Goal: Navigation & Orientation: Find specific page/section

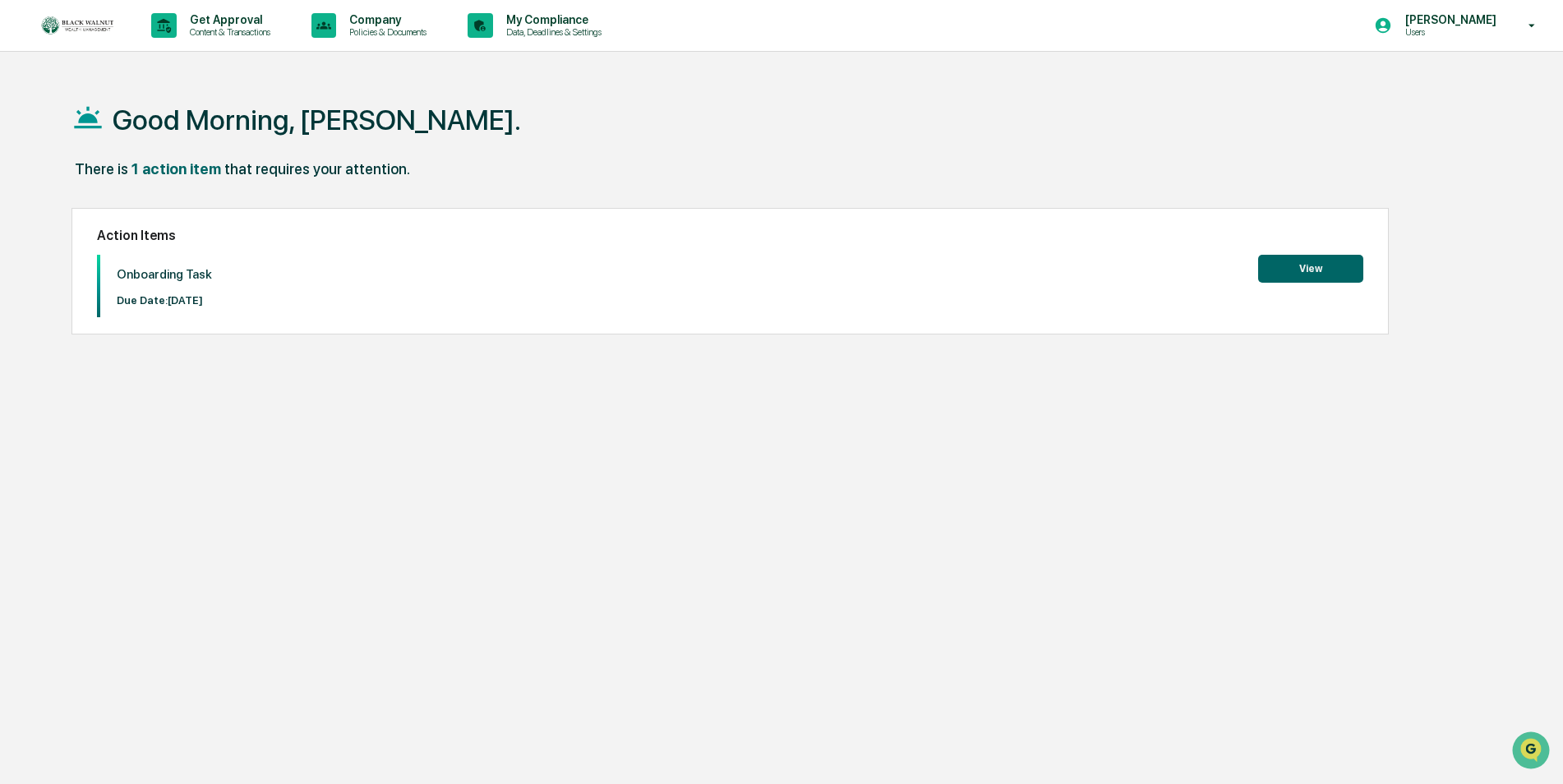
drag, startPoint x: 1489, startPoint y: 1, endPoint x: 1060, endPoint y: 96, distance: 439.4
click at [1060, 96] on div "Good Morning, [PERSON_NAME]." at bounding box center [775, 119] width 1407 height 82
click at [247, 32] on p "Content & Transactions" at bounding box center [227, 32] width 102 height 12
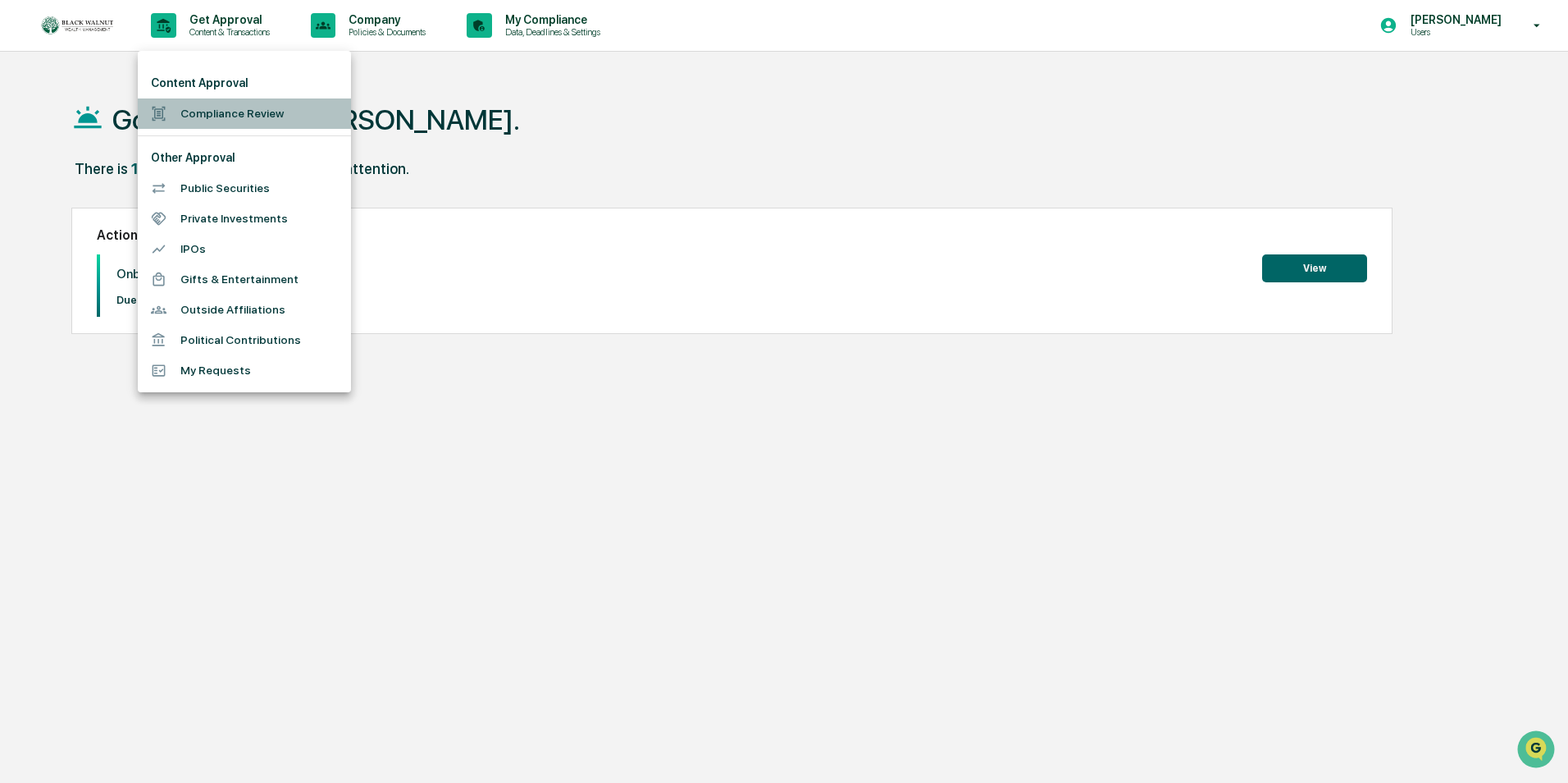
click at [252, 112] on li "Compliance Review" at bounding box center [244, 113] width 213 height 30
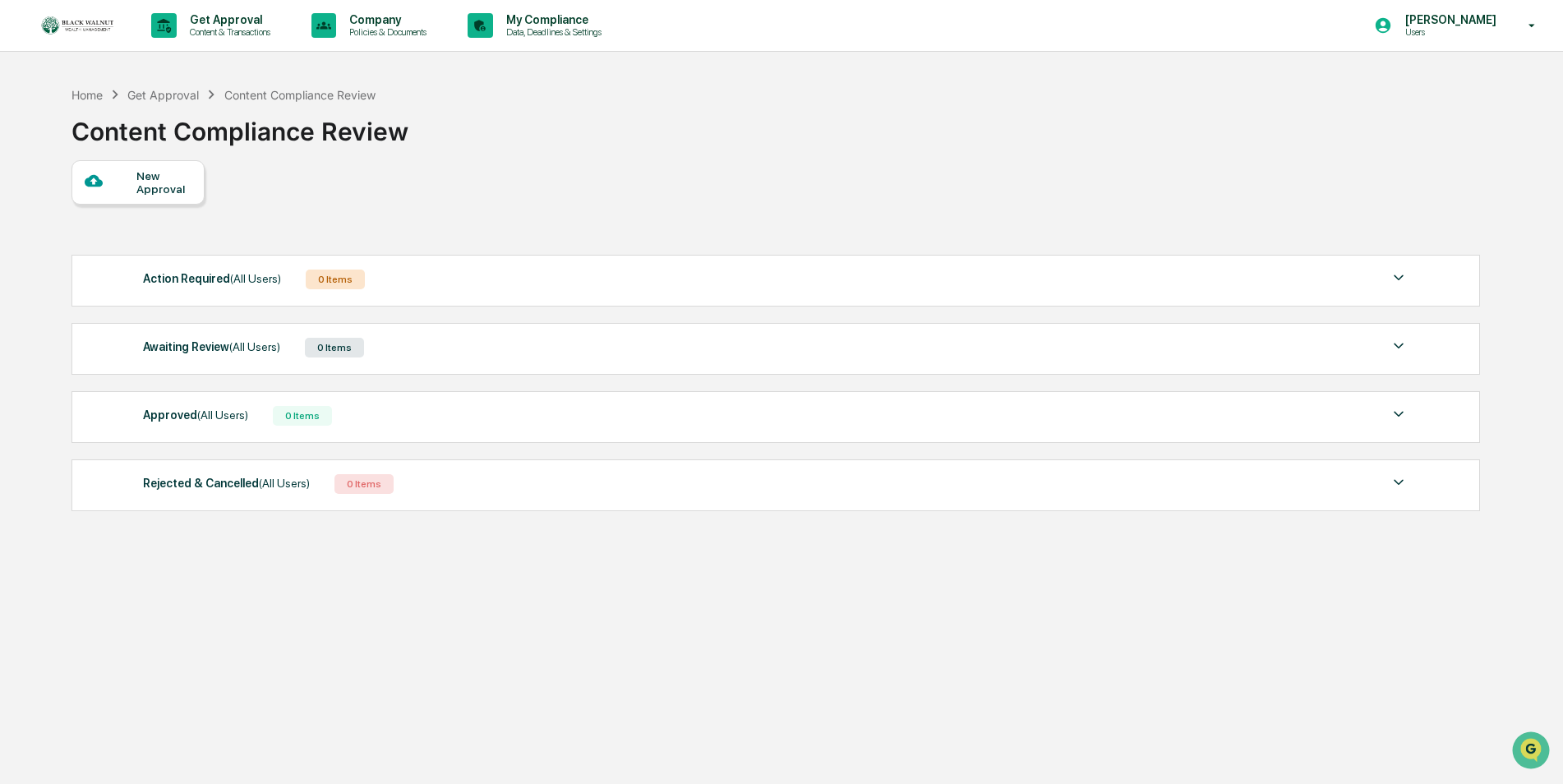
click at [192, 185] on div "New Approval" at bounding box center [138, 182] width 133 height 44
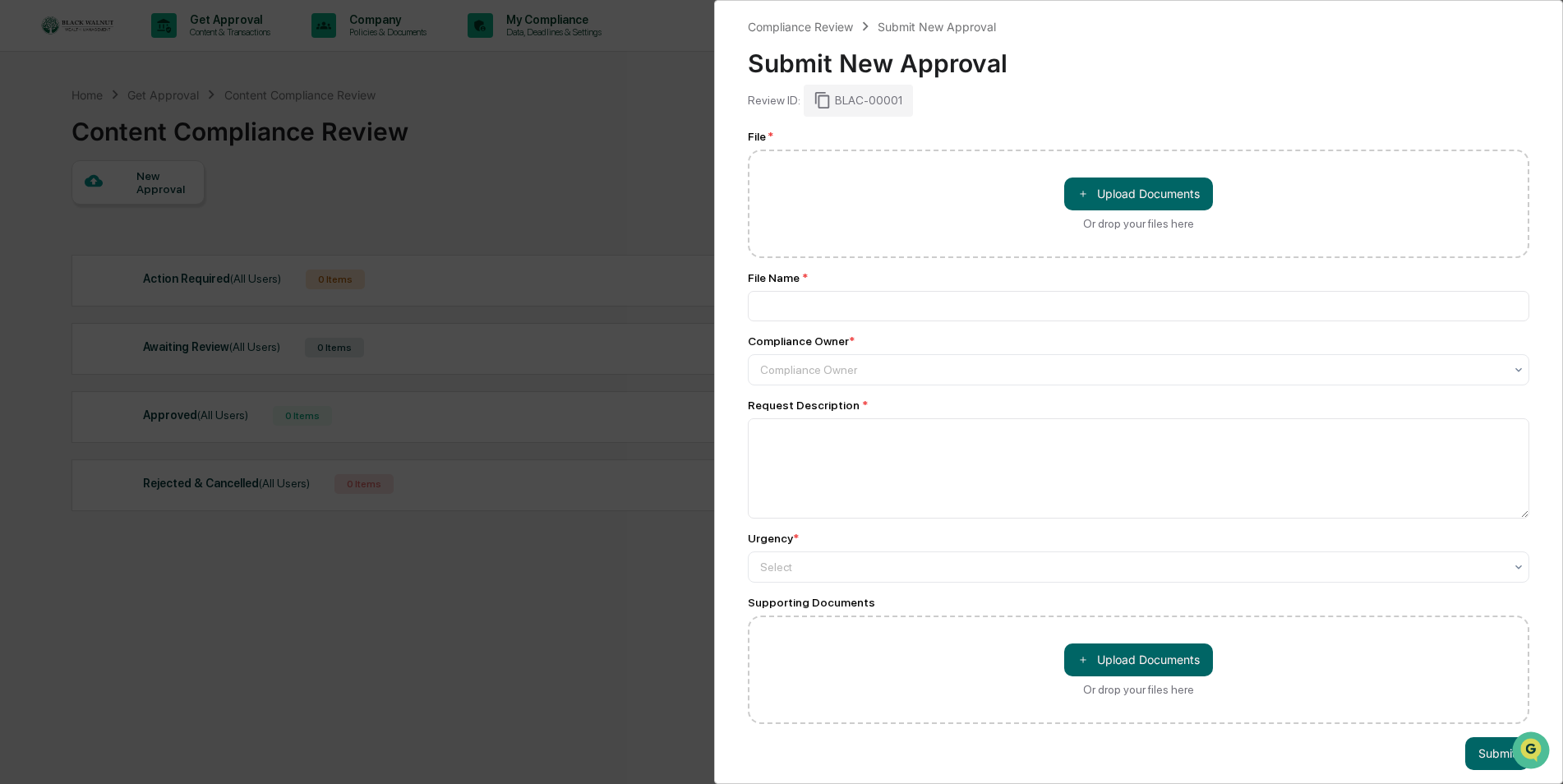
click at [615, 134] on div "Compliance Review Submit New Approval Submit New Approval Review ID: BLAC-00001…" at bounding box center [782, 392] width 1563 height 784
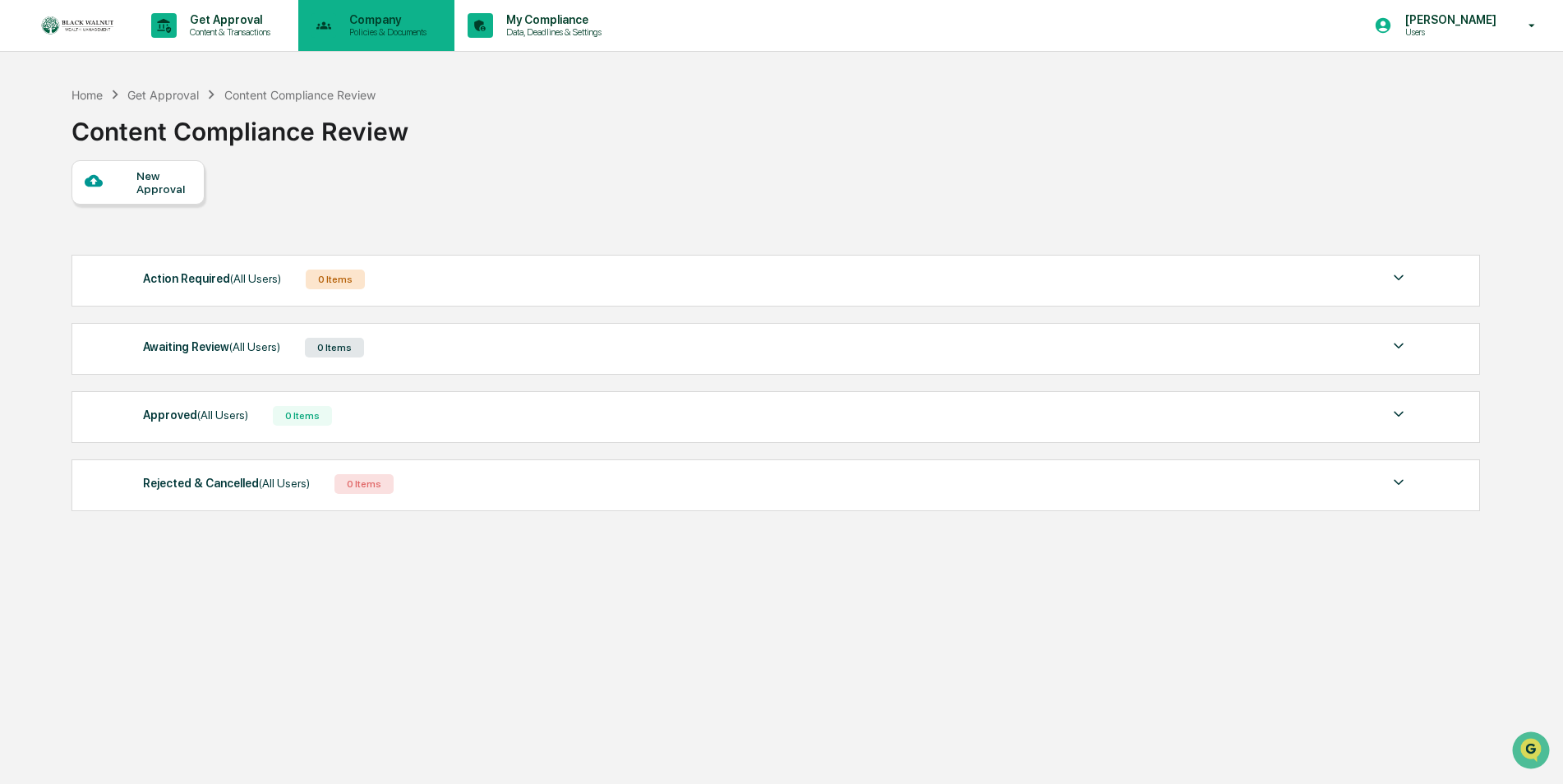
click at [391, 28] on p "Policies & Documents" at bounding box center [385, 32] width 98 height 12
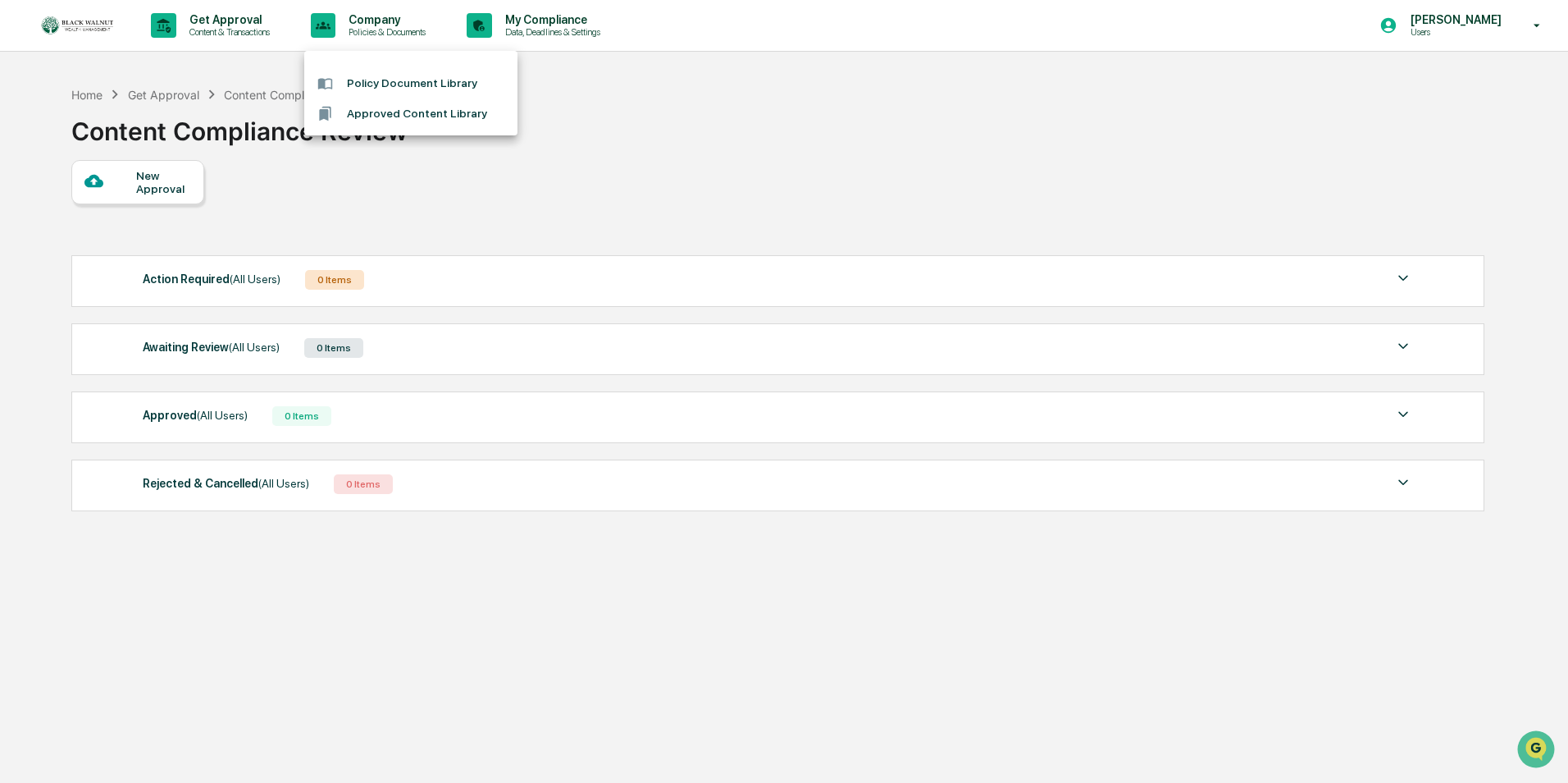
click at [404, 89] on li "Policy Document Library" at bounding box center [411, 83] width 213 height 30
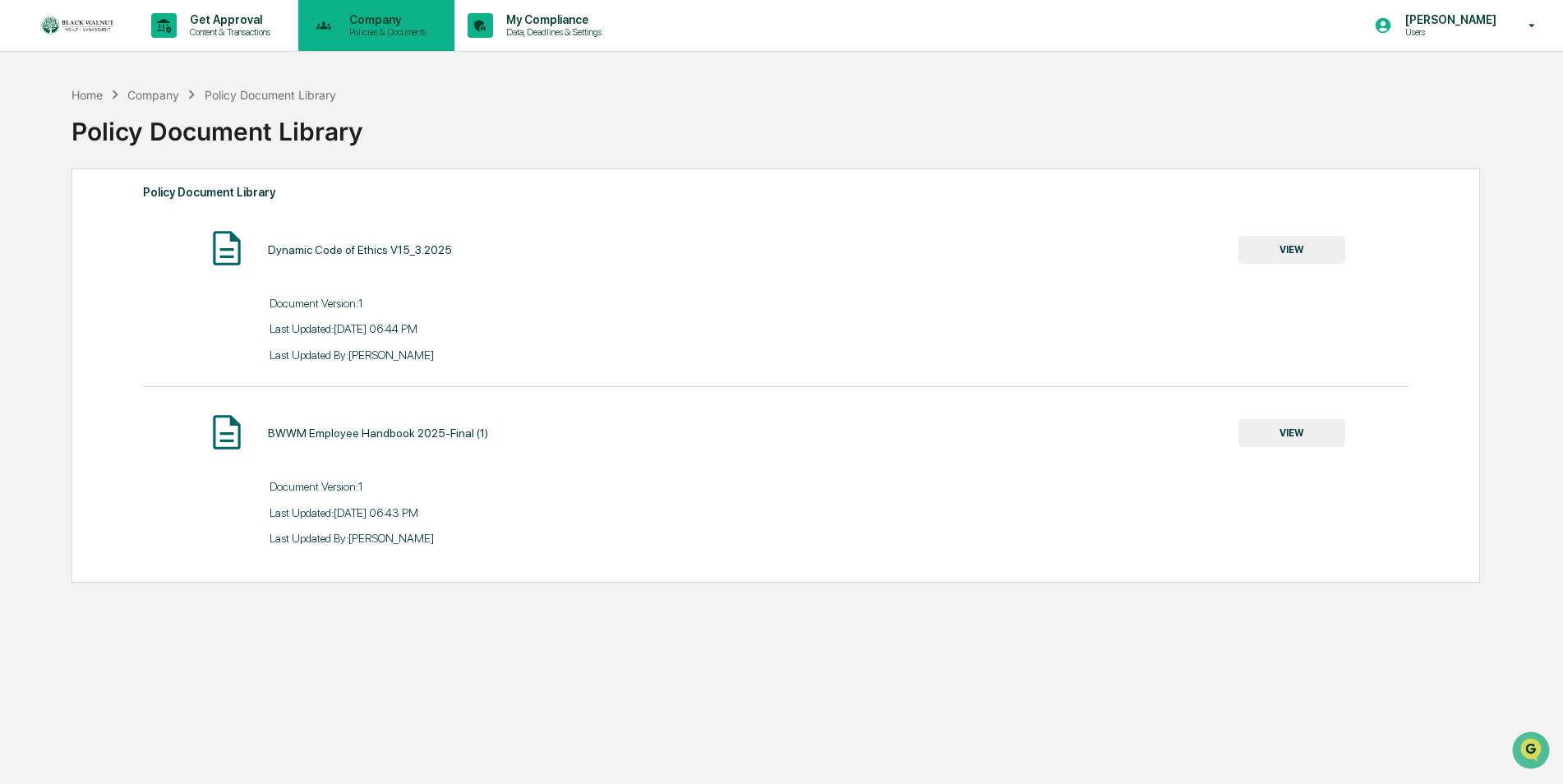
click at [393, 19] on p "Company" at bounding box center [385, 19] width 98 height 13
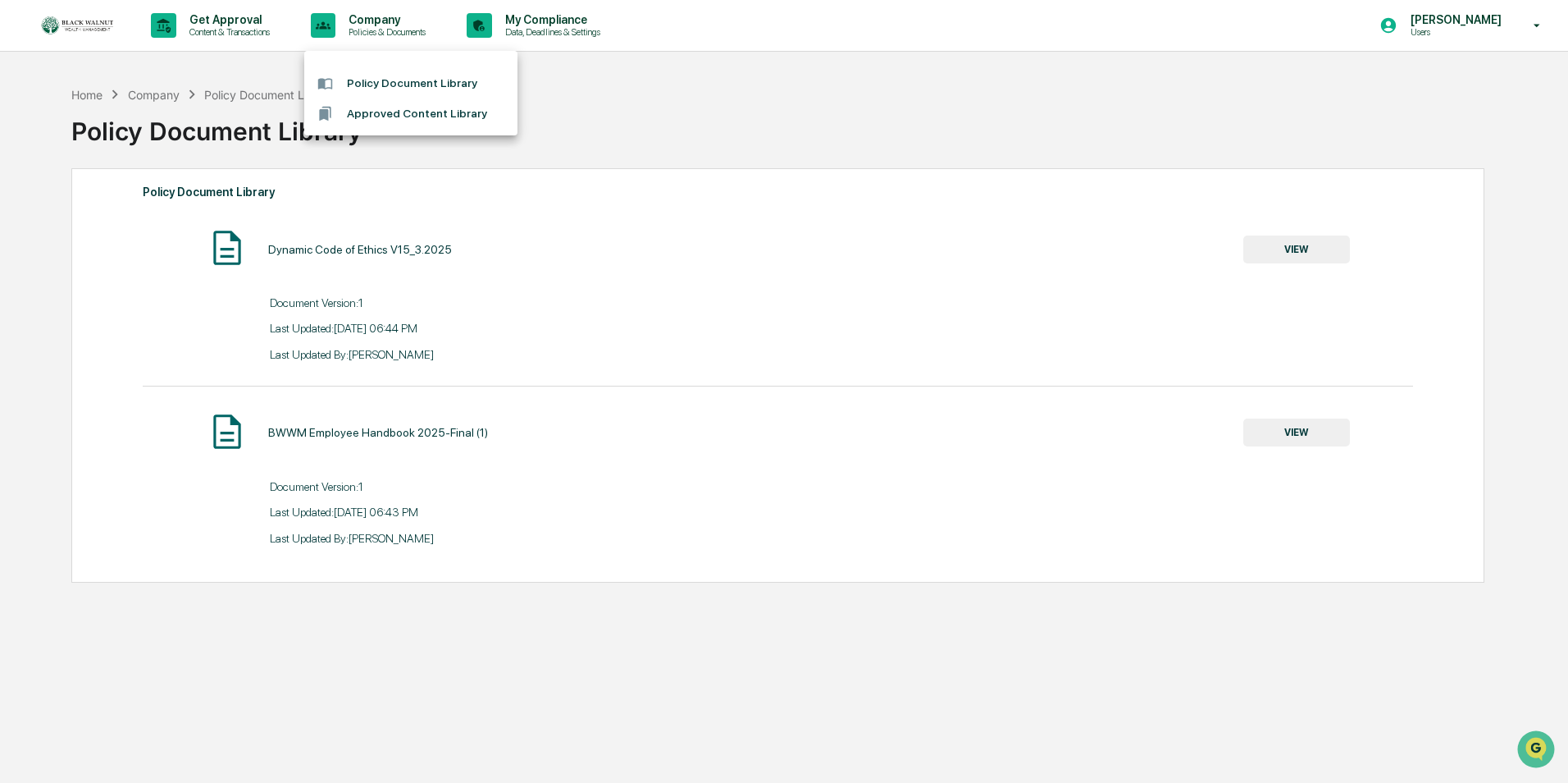
click at [413, 117] on li "Approved Content Library" at bounding box center [411, 113] width 213 height 30
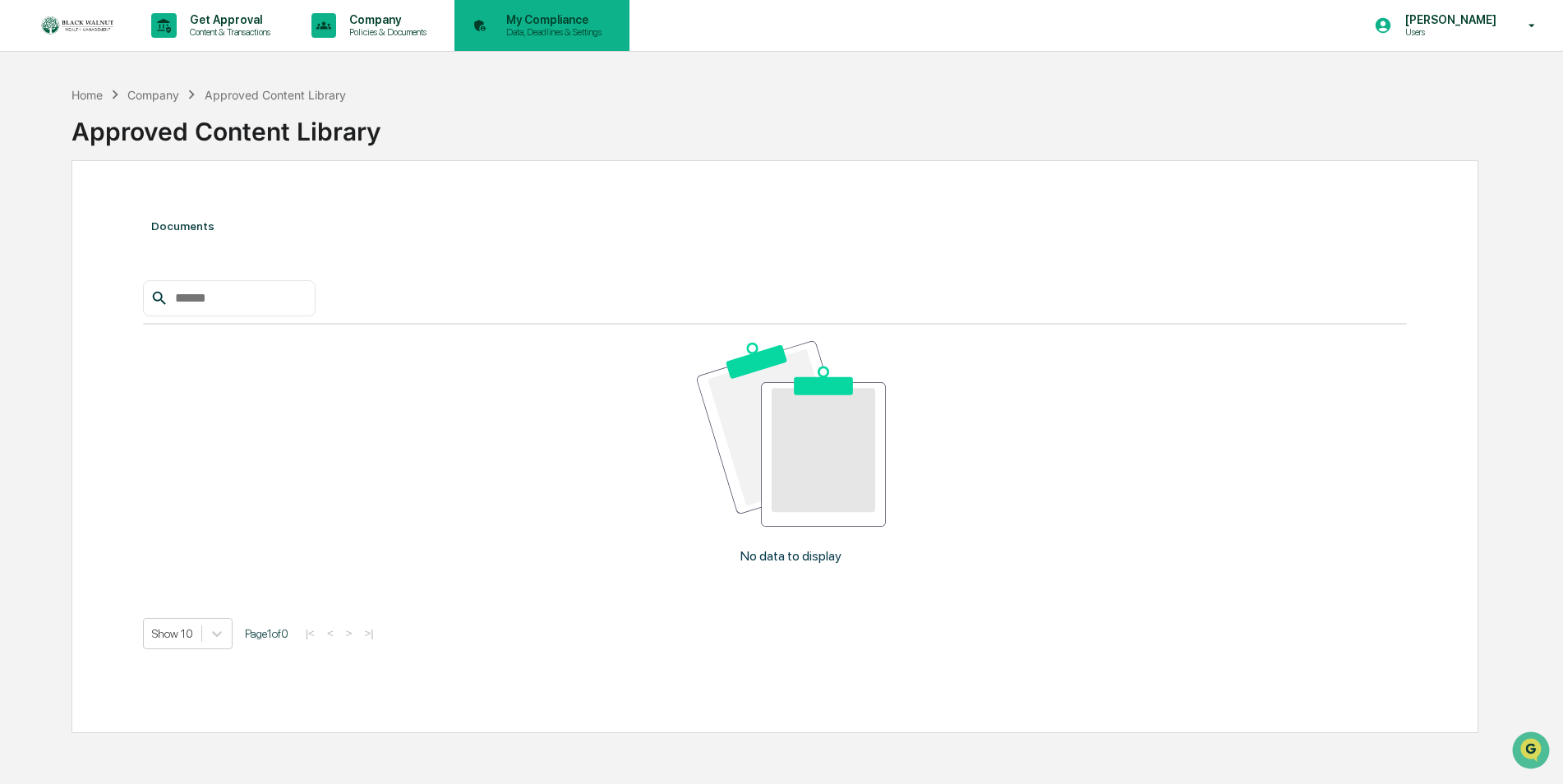
click at [548, 25] on p "My Compliance" at bounding box center [551, 19] width 117 height 13
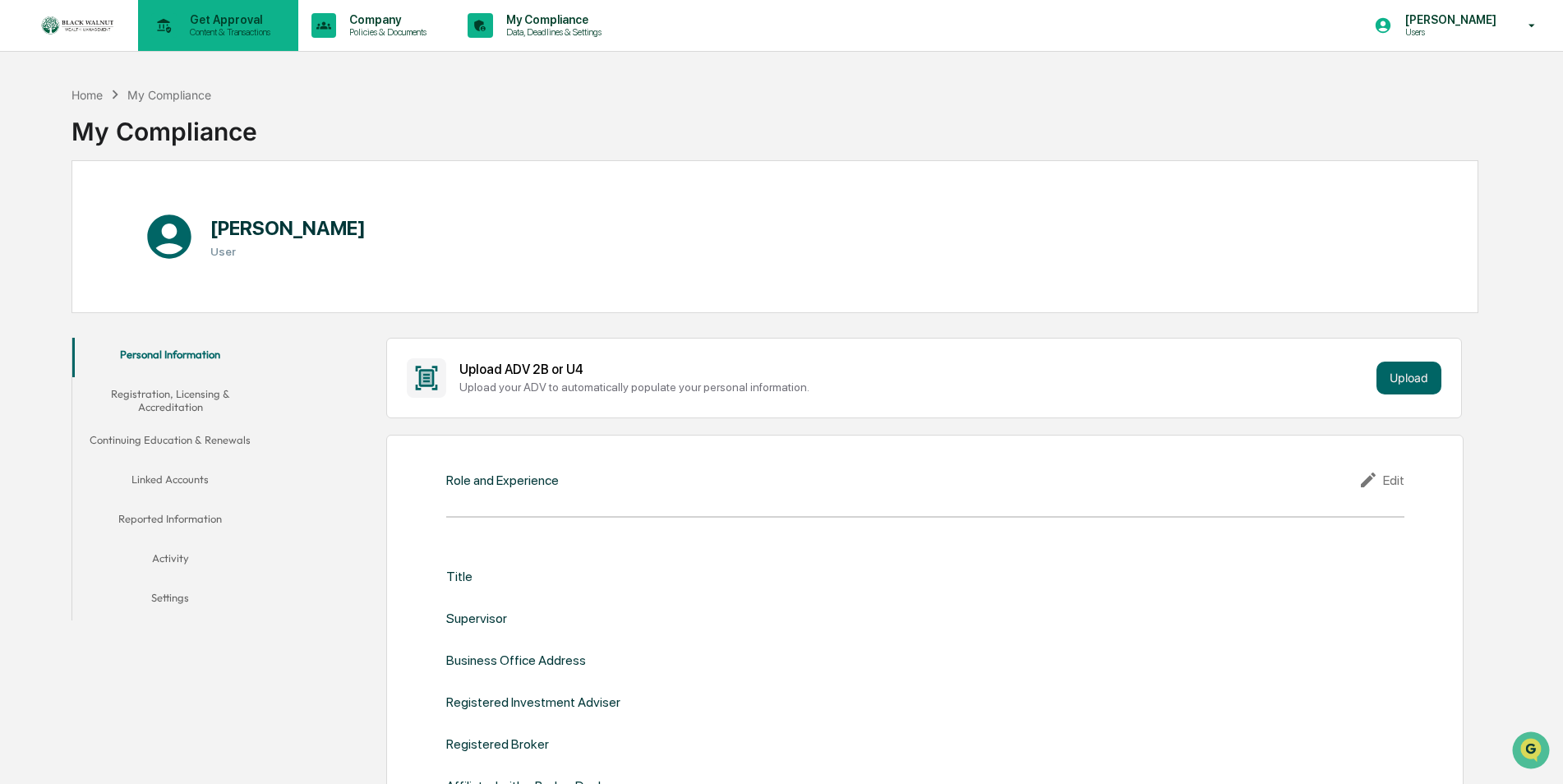
click at [204, 28] on p "Content & Transactions" at bounding box center [227, 32] width 102 height 12
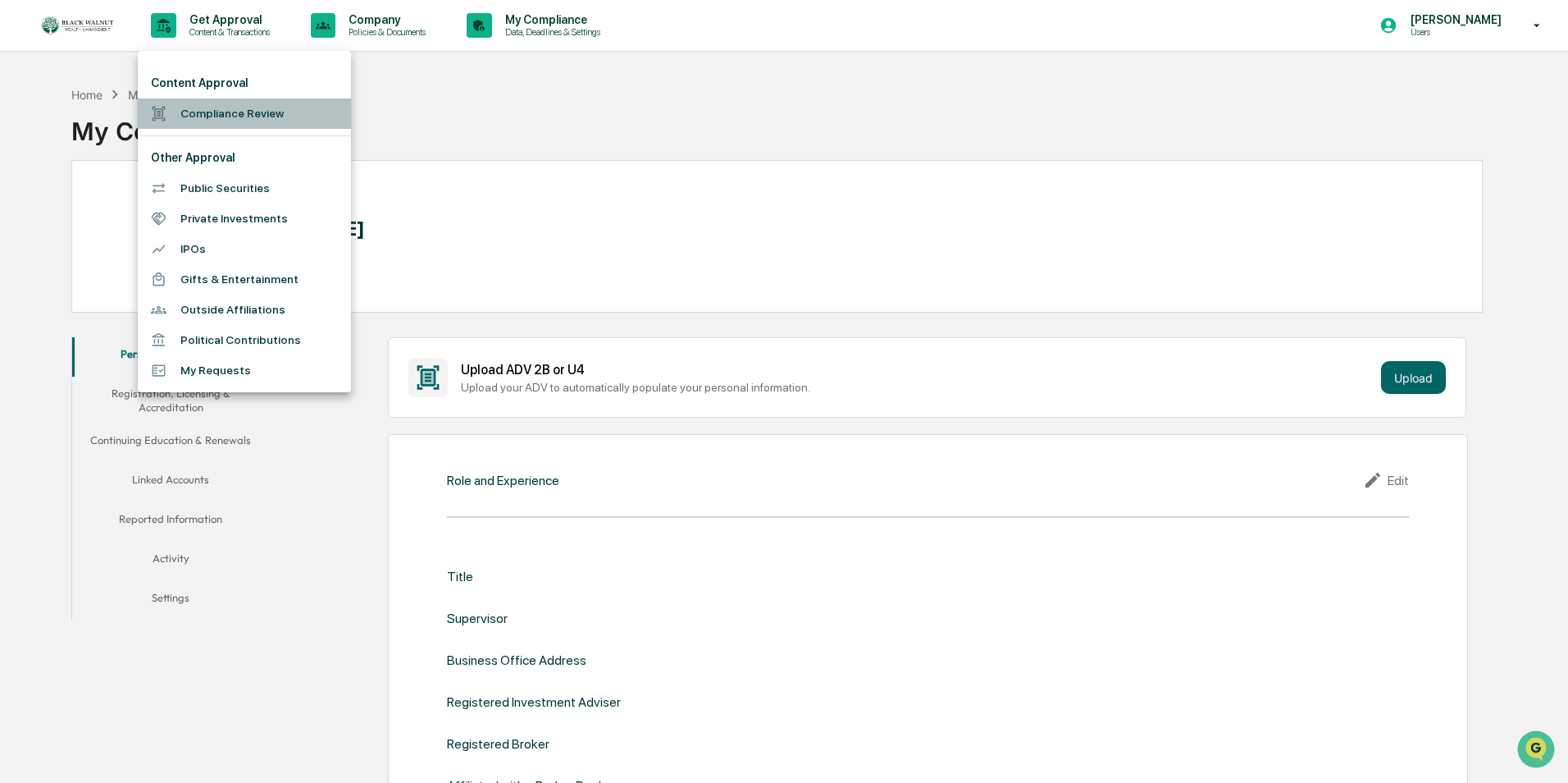
click at [204, 118] on li "Compliance Review" at bounding box center [244, 113] width 213 height 30
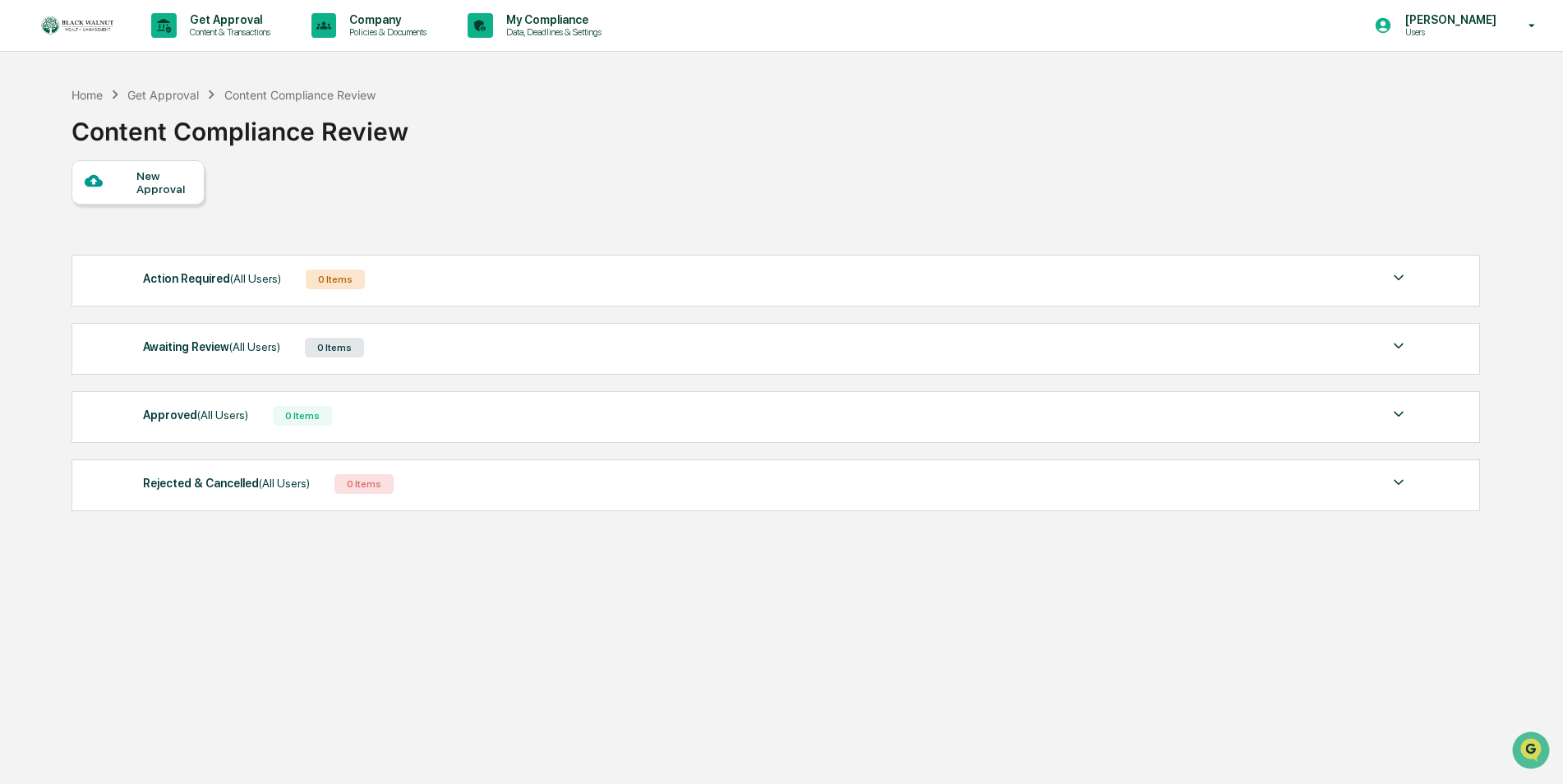
click at [516, 92] on div "Home Get Approval Content Compliance Review Content Compliance Review" at bounding box center [775, 119] width 1407 height 82
click at [86, 96] on div "Home" at bounding box center [87, 95] width 31 height 14
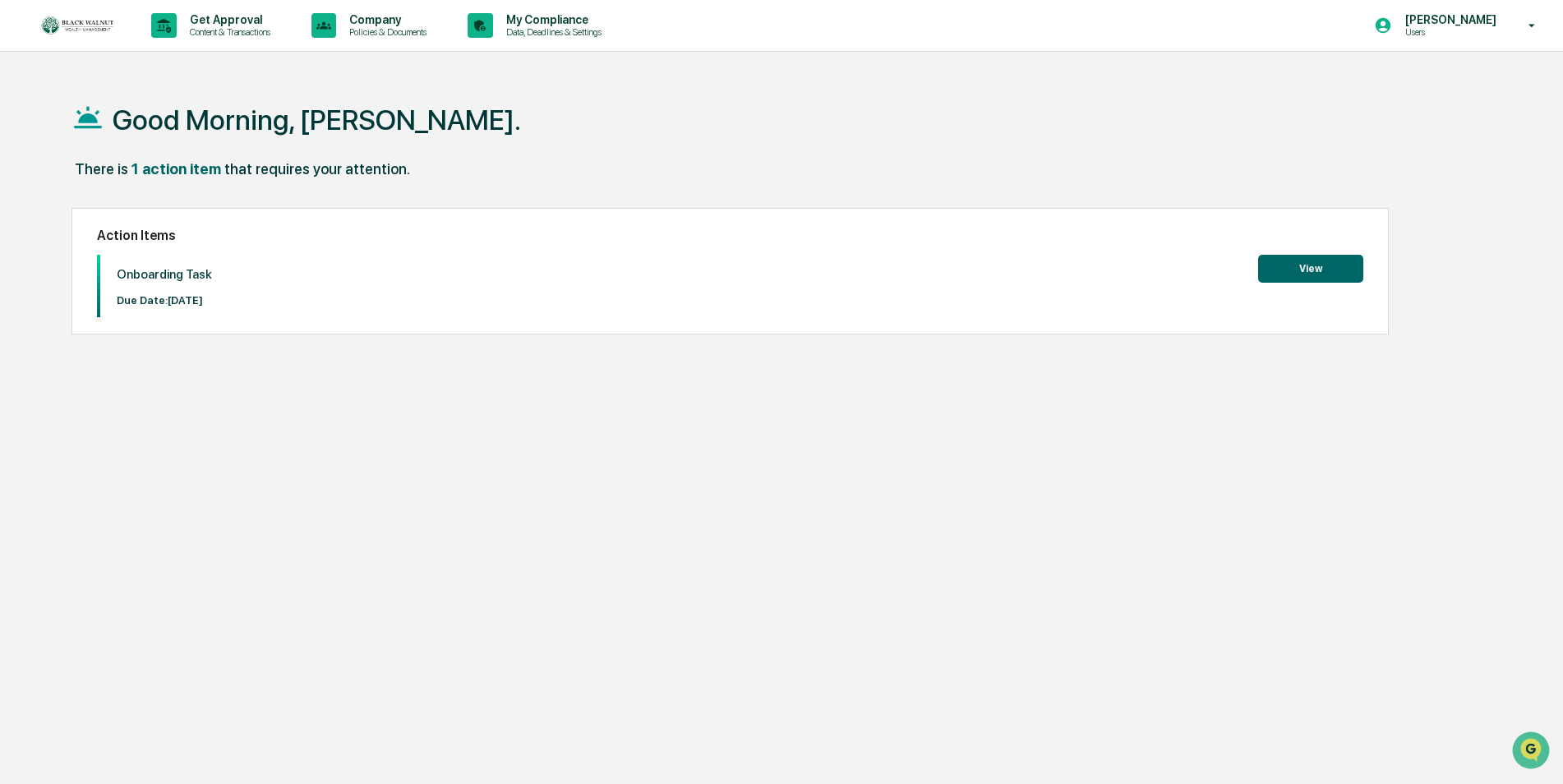
click at [80, 26] on img at bounding box center [79, 25] width 79 height 21
click at [190, 31] on p "Content & Transactions" at bounding box center [227, 32] width 102 height 12
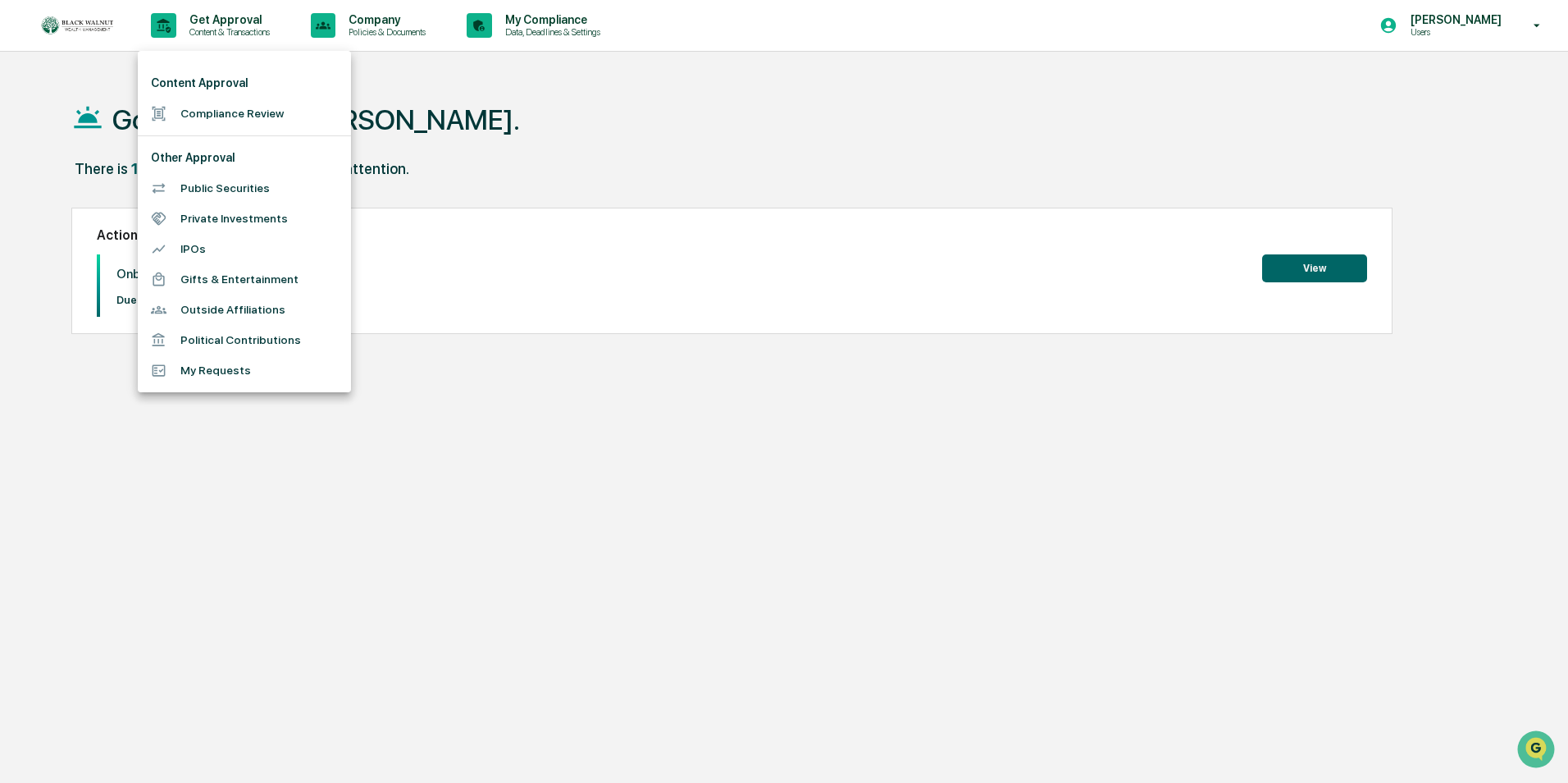
click at [220, 117] on li "Compliance Review" at bounding box center [244, 113] width 213 height 30
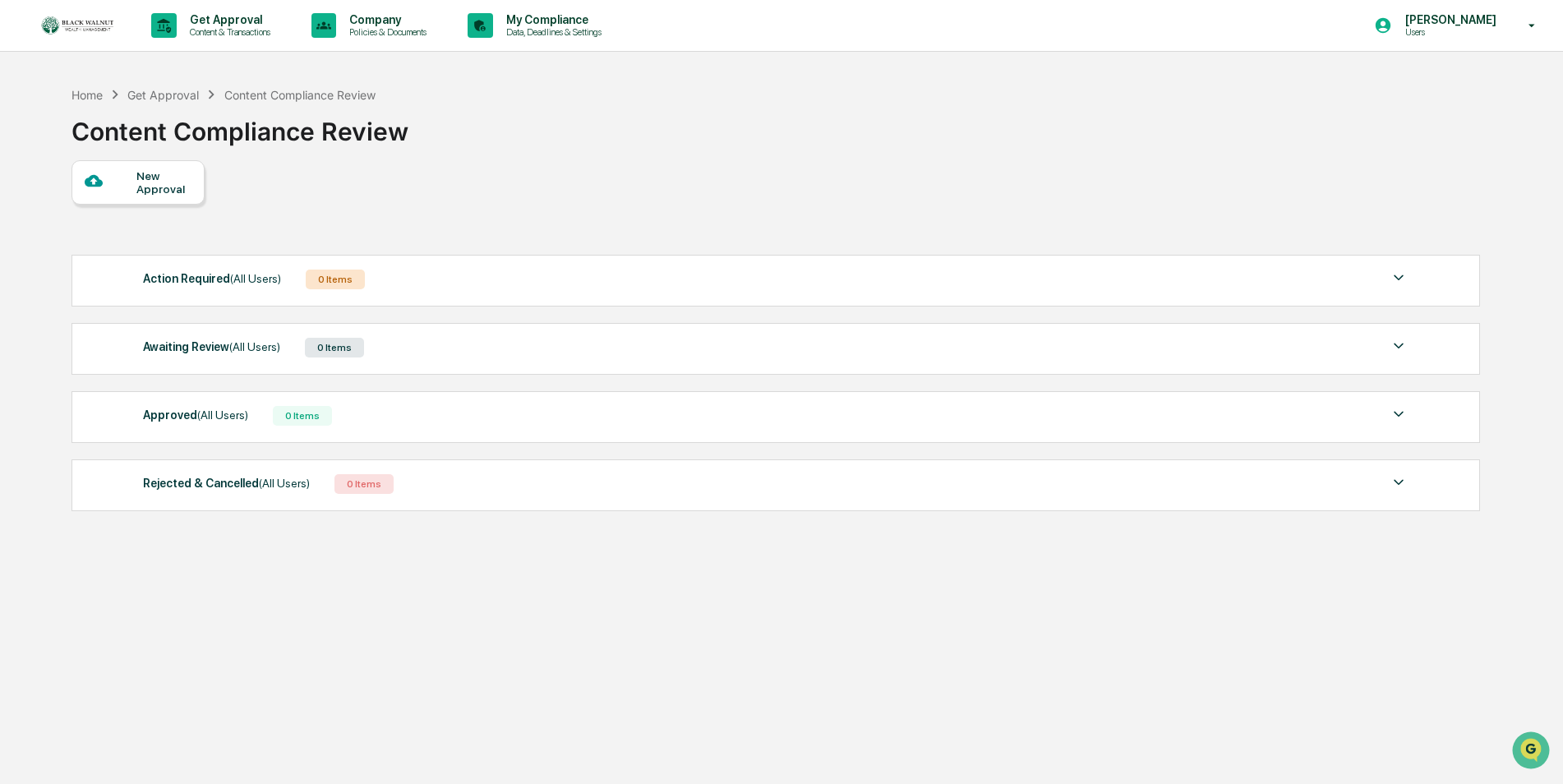
click at [252, 282] on span "(All Users)" at bounding box center [255, 278] width 51 height 13
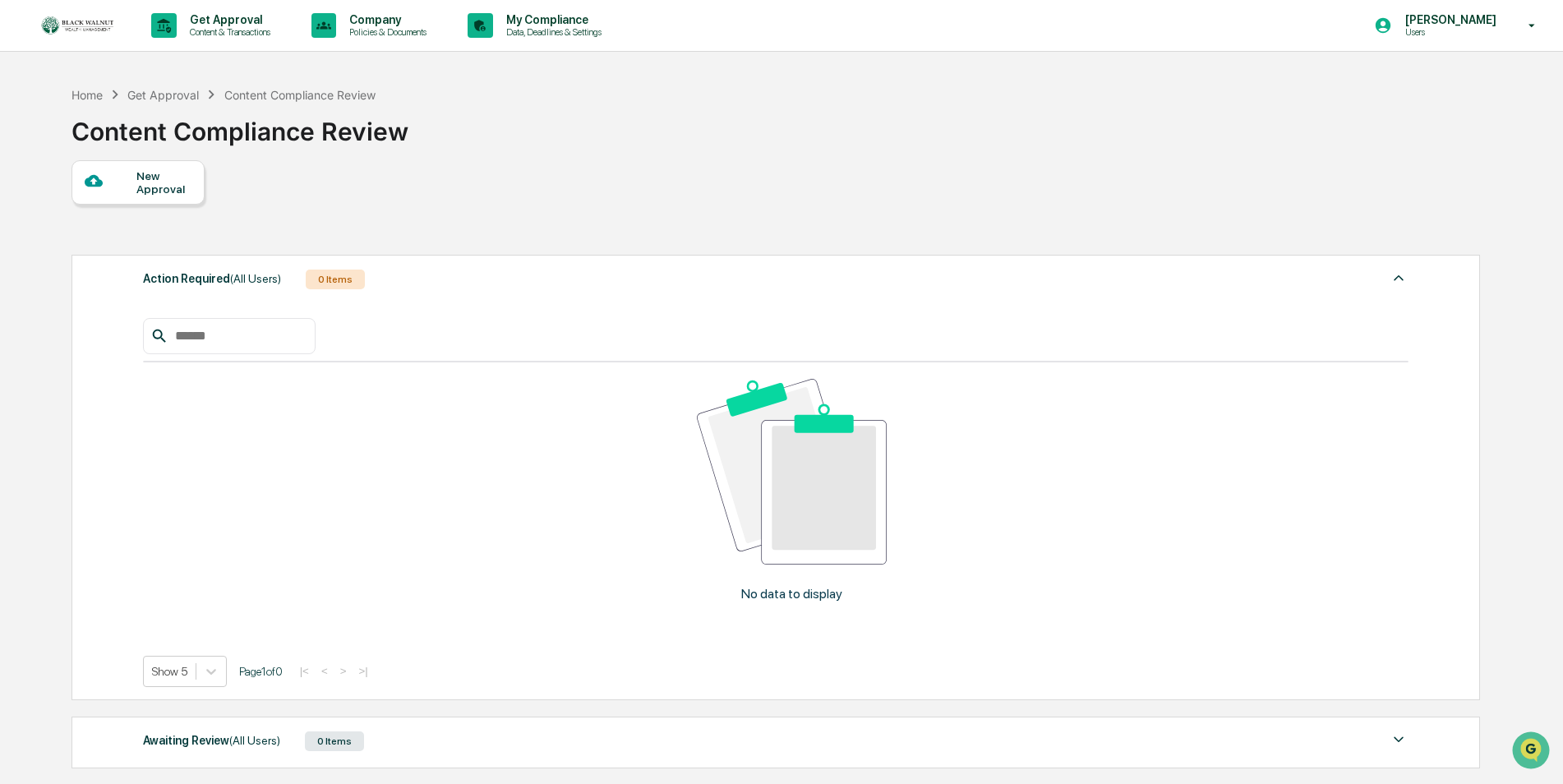
click at [252, 282] on span "(All Users)" at bounding box center [255, 278] width 51 height 13
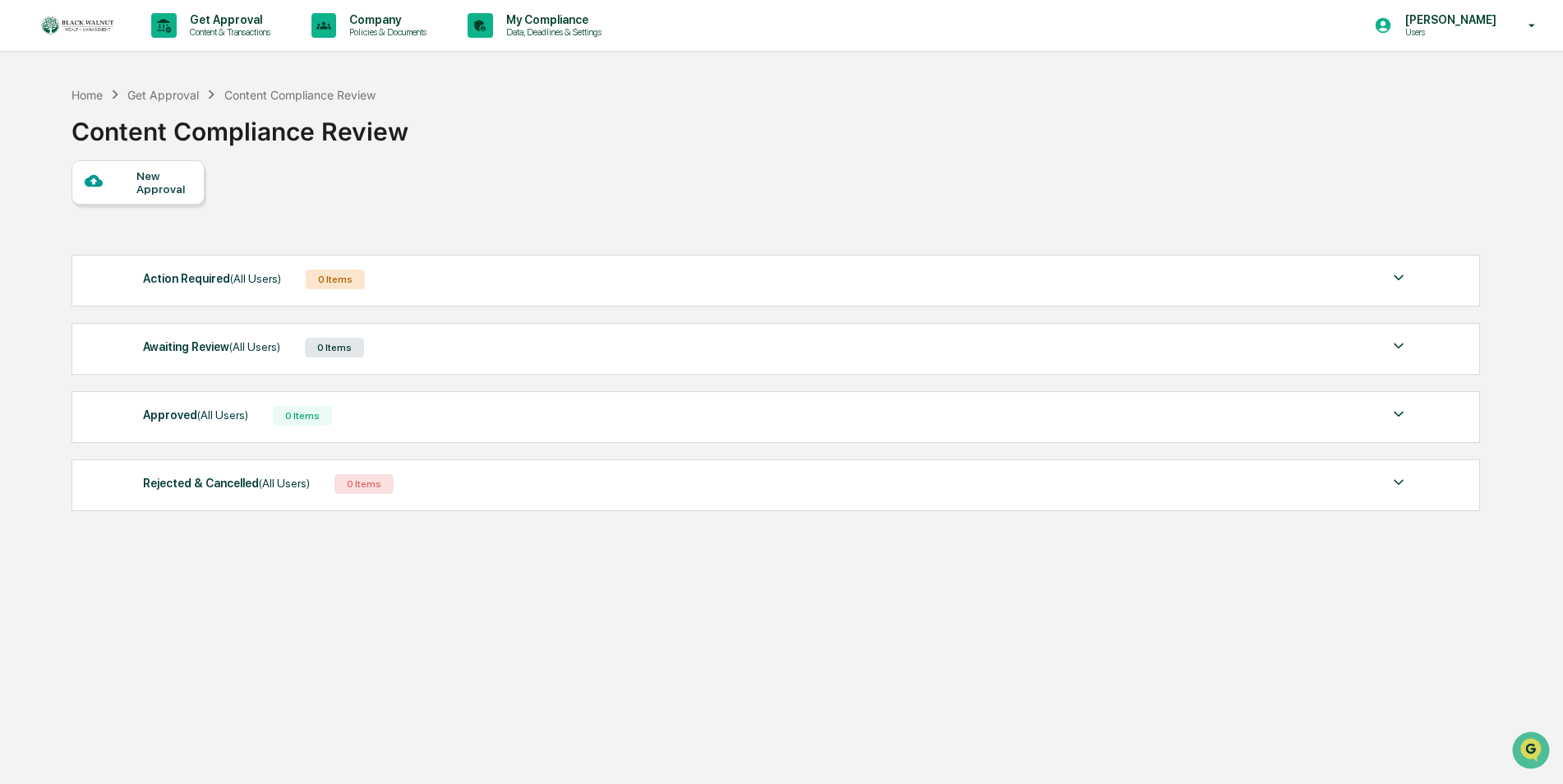
click at [622, 146] on div "Home Get Approval Content Compliance Review Content Compliance Review" at bounding box center [775, 119] width 1407 height 82
